Goal: Find specific page/section: Find specific page/section

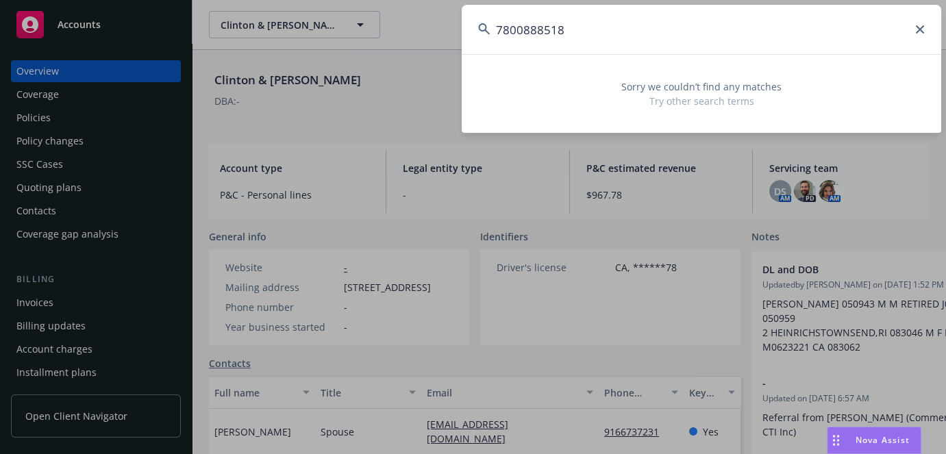
type input "7800888518"
drag, startPoint x: 582, startPoint y: 21, endPoint x: 264, endPoint y: 35, distance: 318.1
click at [257, 51] on div "7800888518 Sorry we couldn’t find any matches Try other search terms" at bounding box center [473, 227] width 946 height 454
paste input "FED VENTURE LP"
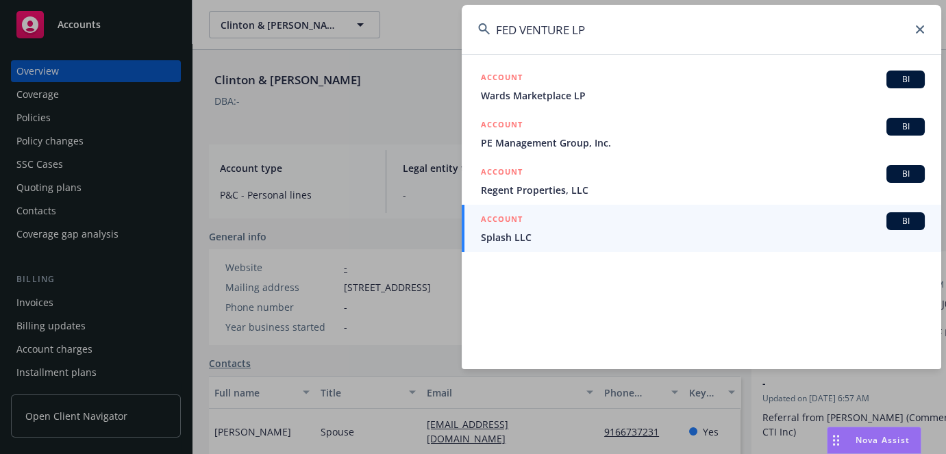
click at [521, 26] on input "FED VENTURE LP" at bounding box center [701, 29] width 479 height 49
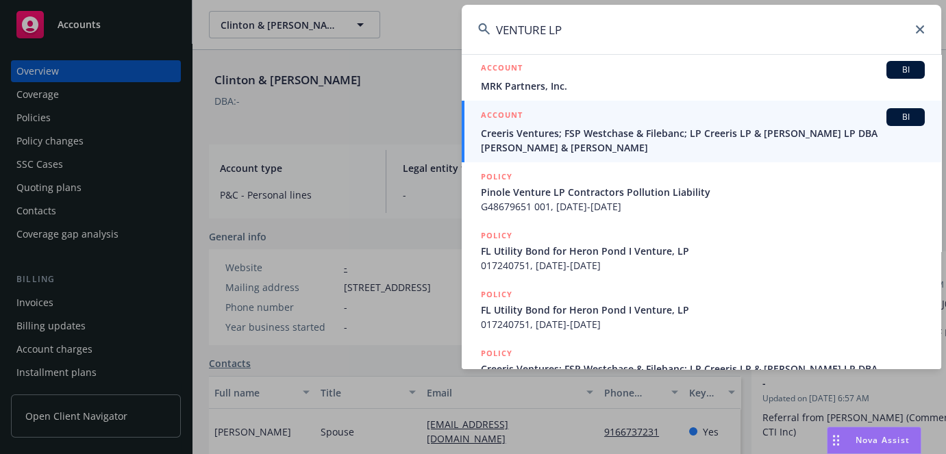
scroll to position [247, 0]
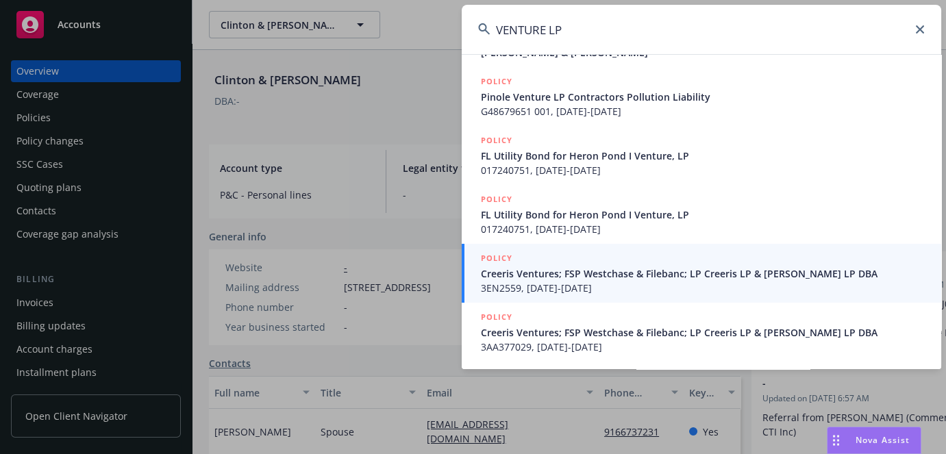
drag, startPoint x: 572, startPoint y: 27, endPoint x: 223, endPoint y: 23, distance: 349.3
click at [288, 27] on div "VENTURE LP ACCOUNT BI SNR Ventures Management, LP ACCOUNT BI New System Venture…" at bounding box center [473, 227] width 946 height 454
paste input "FED"
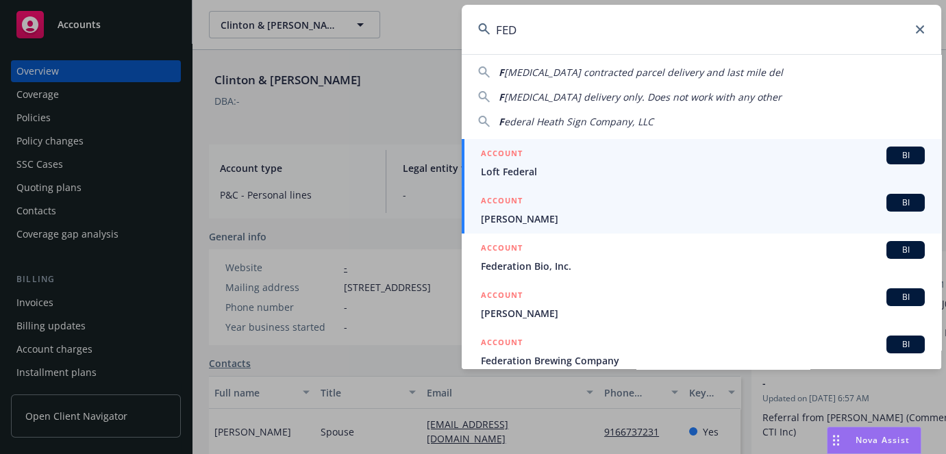
scroll to position [145, 0]
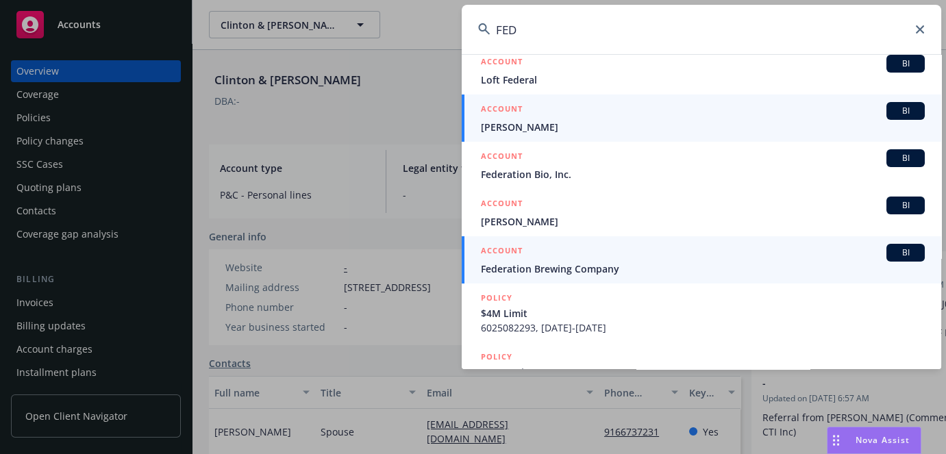
type input "FED"
